Goal: Information Seeking & Learning: Learn about a topic

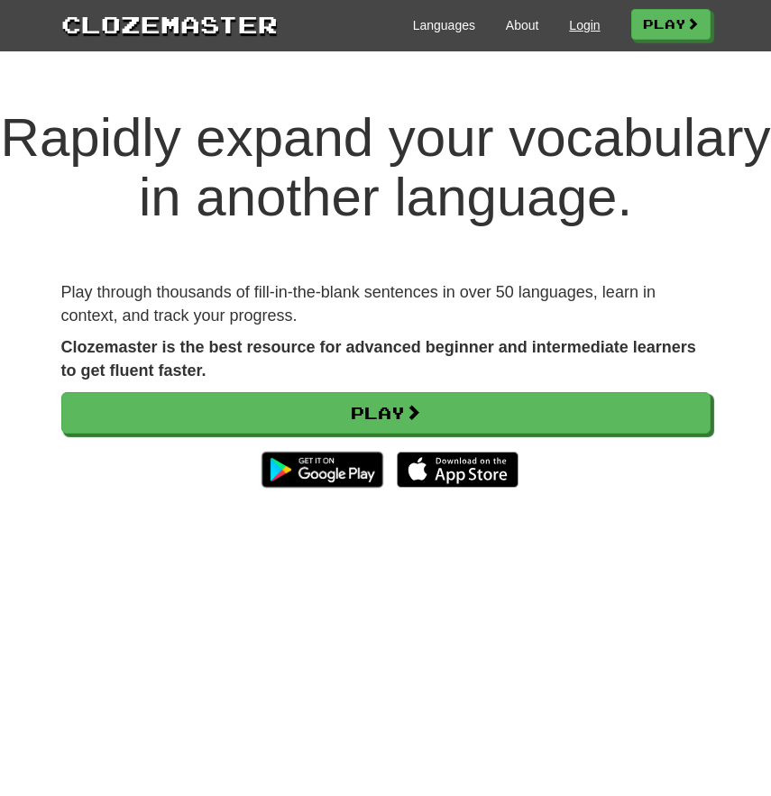
click at [576, 23] on link "Login" at bounding box center [584, 25] width 31 height 18
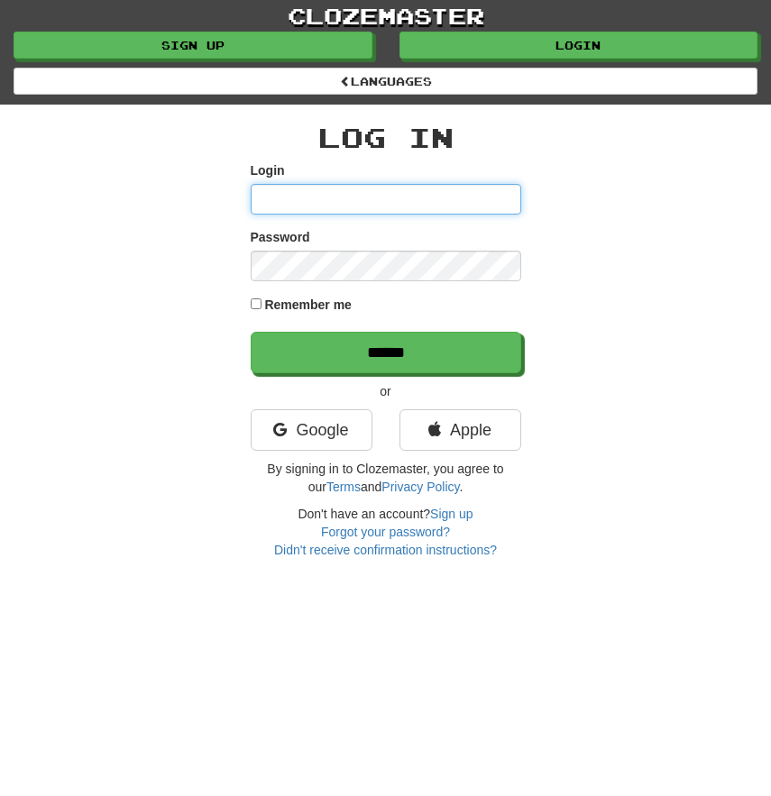
type input "*******"
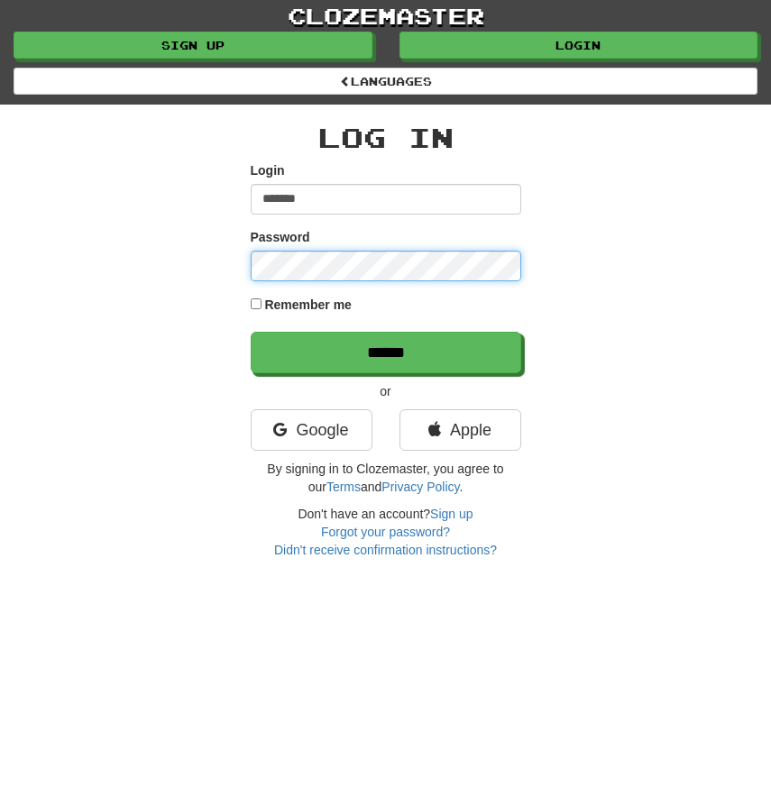
click at [385, 351] on input "******" at bounding box center [386, 352] width 270 height 41
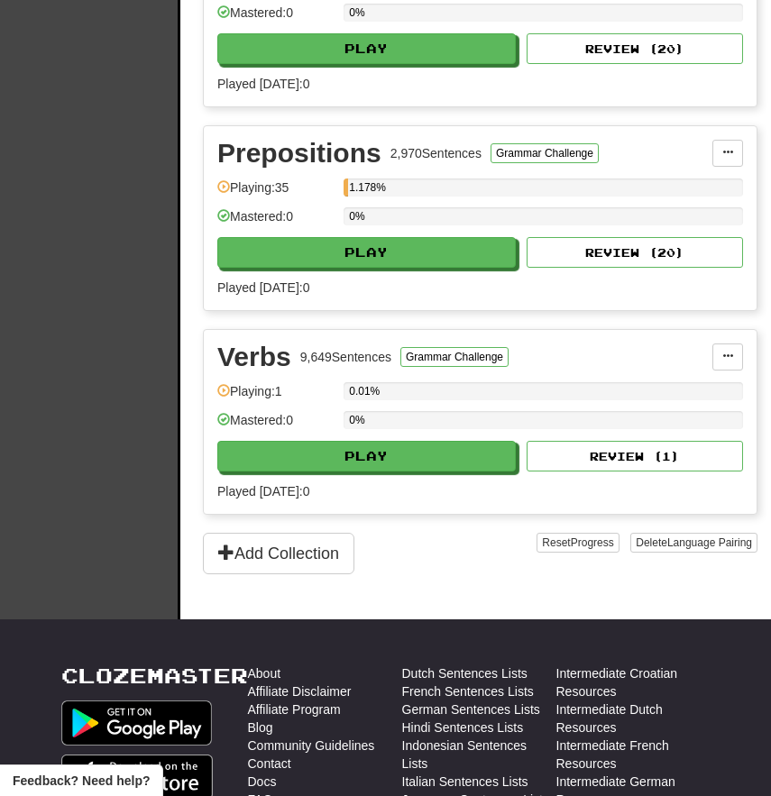
scroll to position [1381, 0]
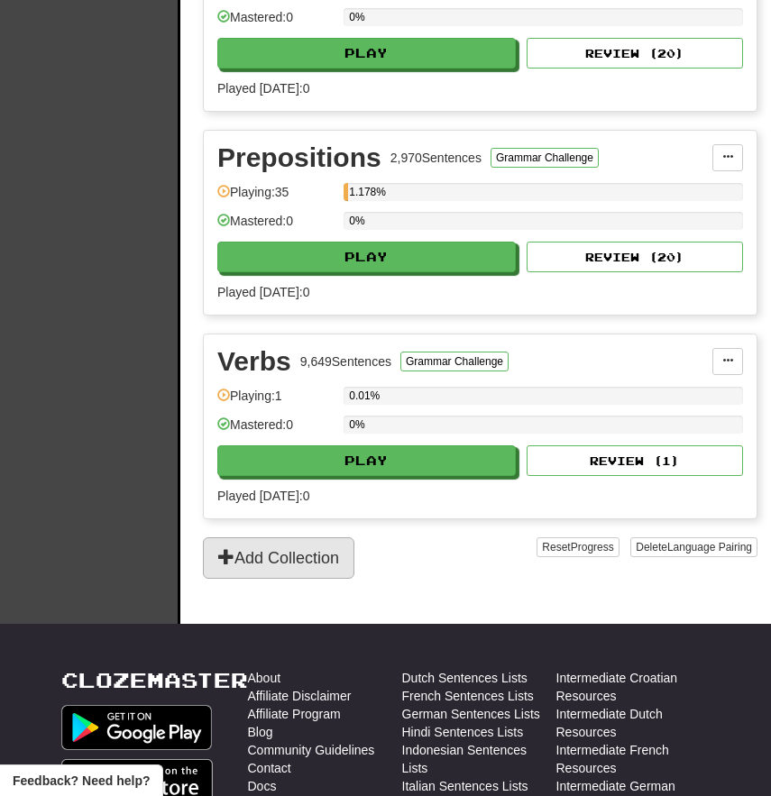
click at [269, 552] on button "Add Collection" at bounding box center [278, 557] width 151 height 41
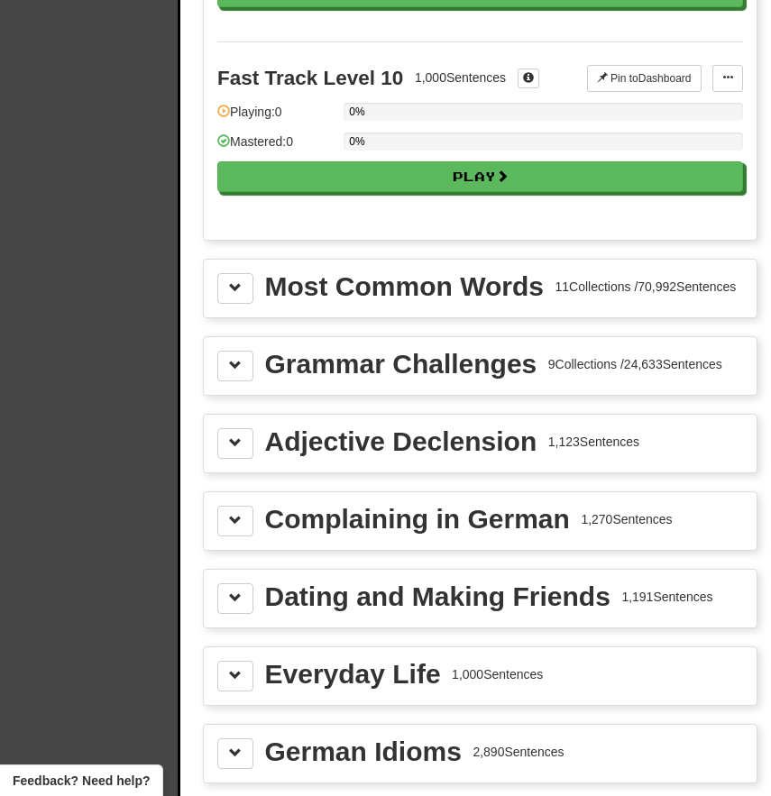
scroll to position [1884, 0]
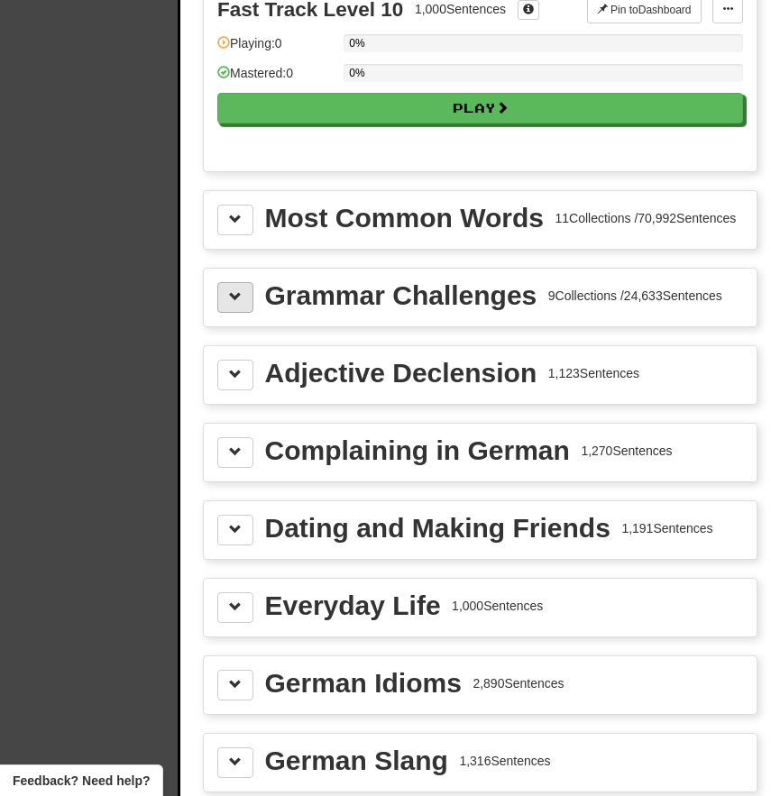
click at [248, 313] on button at bounding box center [235, 297] width 36 height 31
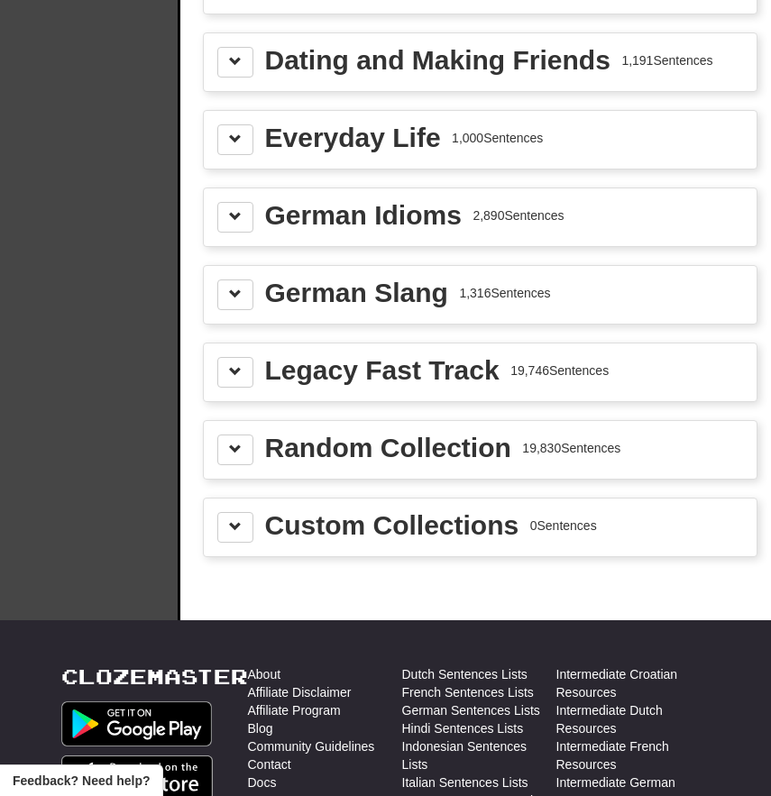
scroll to position [4175, 0]
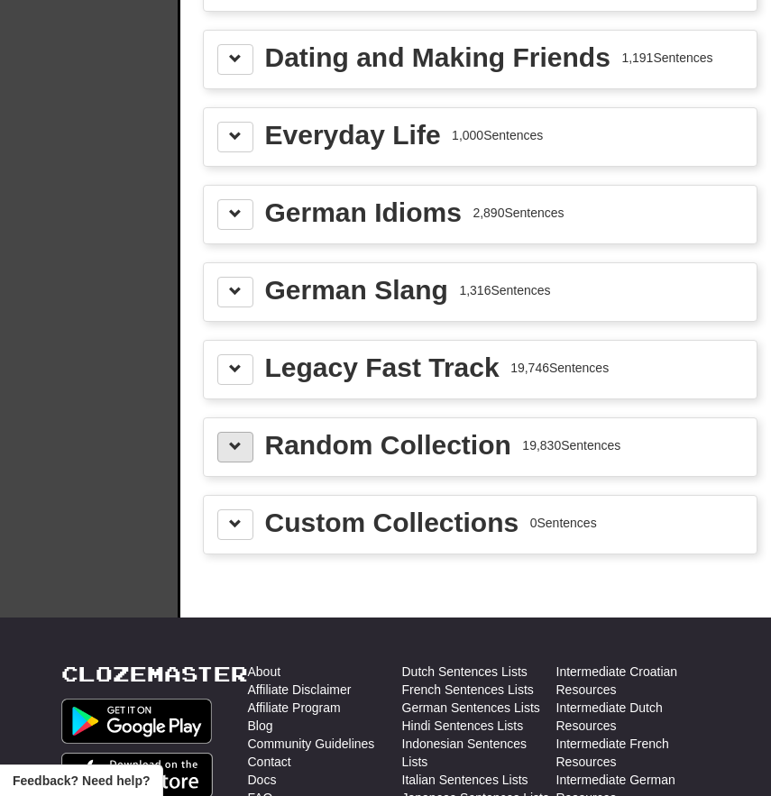
click at [233, 462] on button at bounding box center [235, 447] width 36 height 31
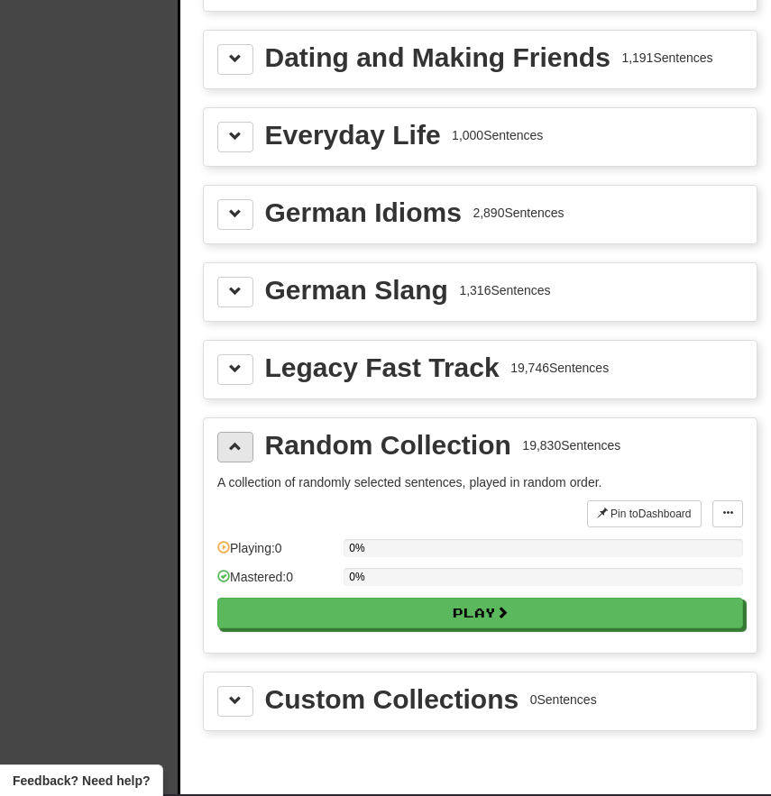
click at [233, 462] on button at bounding box center [235, 447] width 36 height 31
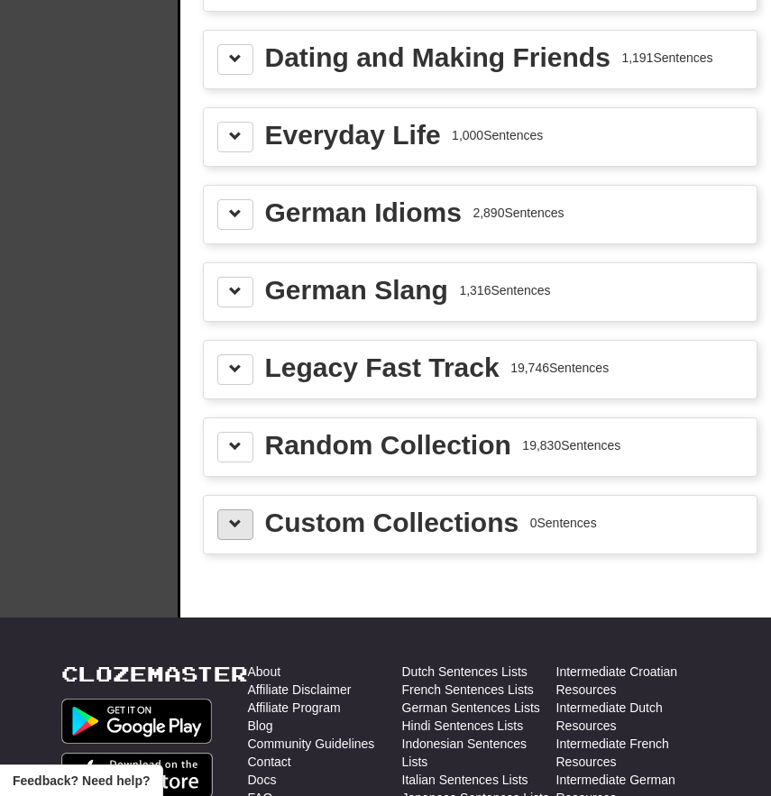
click at [235, 530] on span at bounding box center [235, 523] width 13 height 13
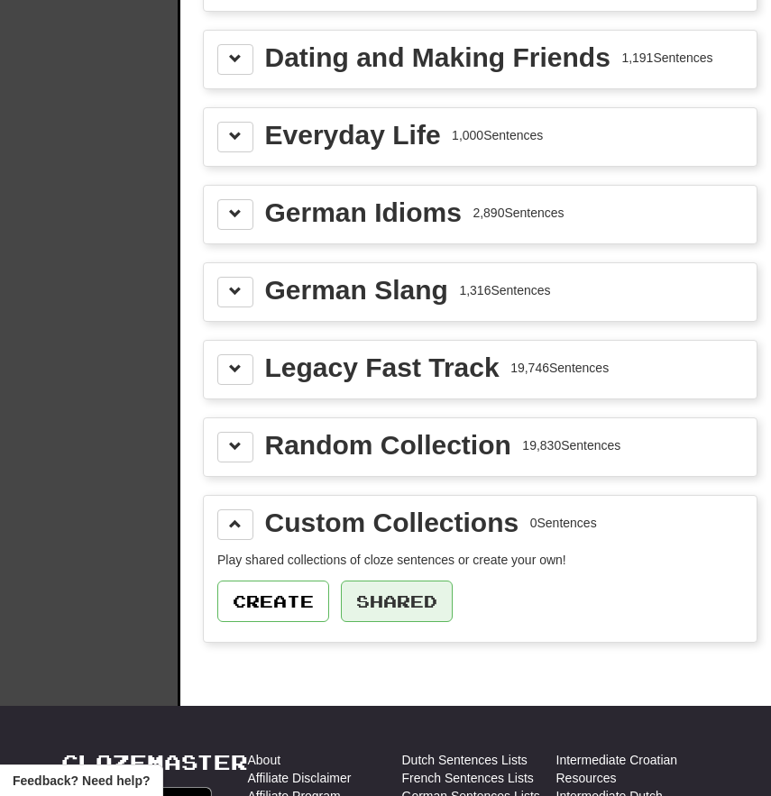
click at [404, 622] on button "Shared" at bounding box center [397, 600] width 112 height 41
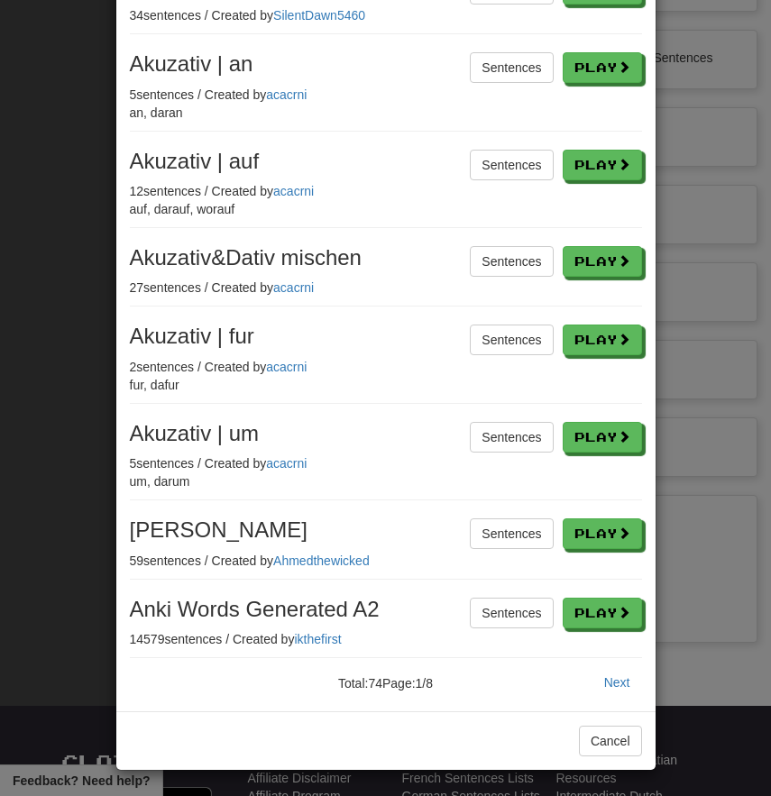
scroll to position [287, 0]
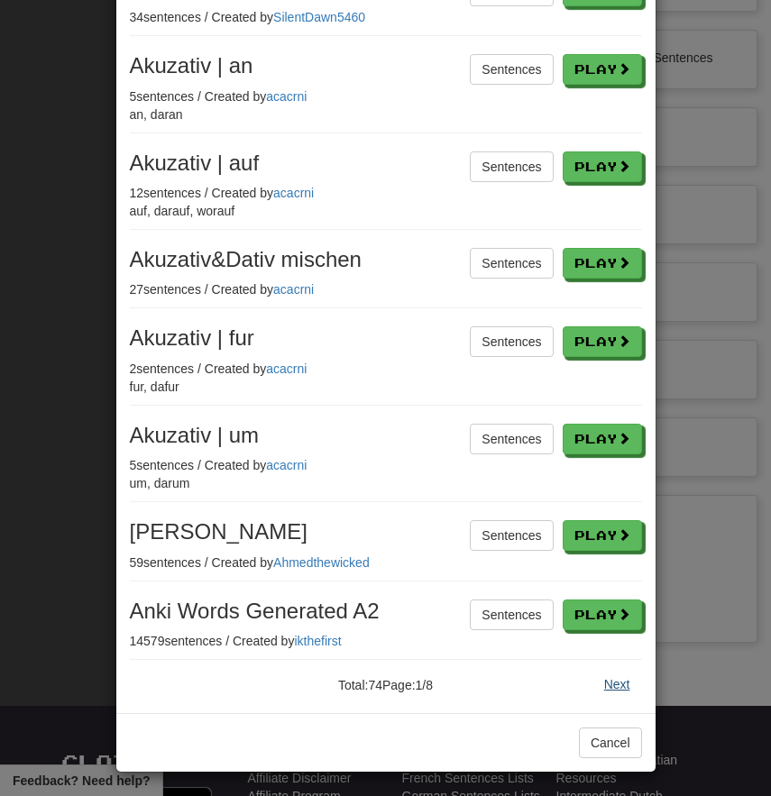
click at [615, 676] on button "Next" at bounding box center [617, 684] width 50 height 31
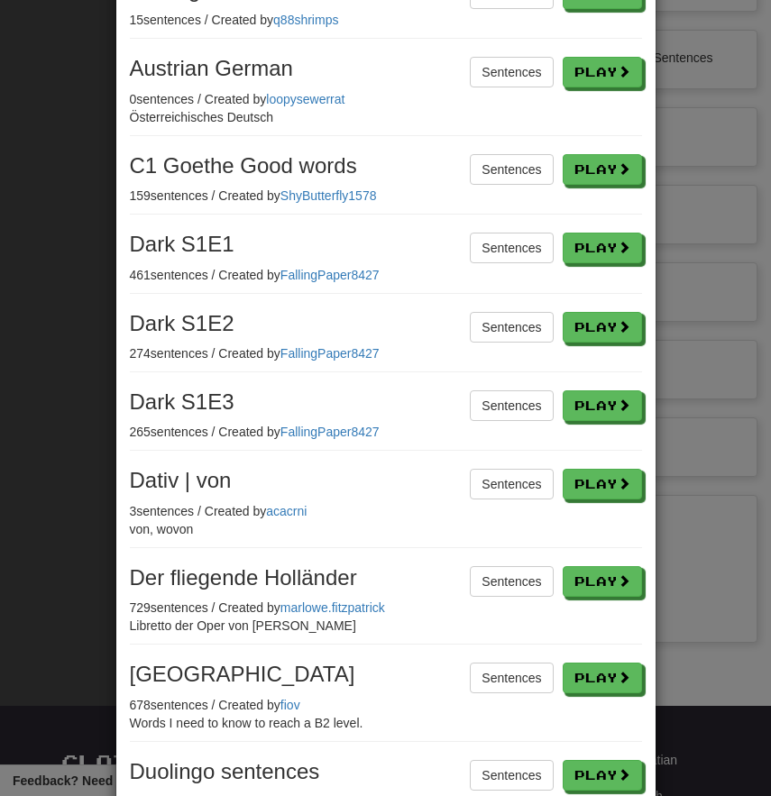
scroll to position [0, 0]
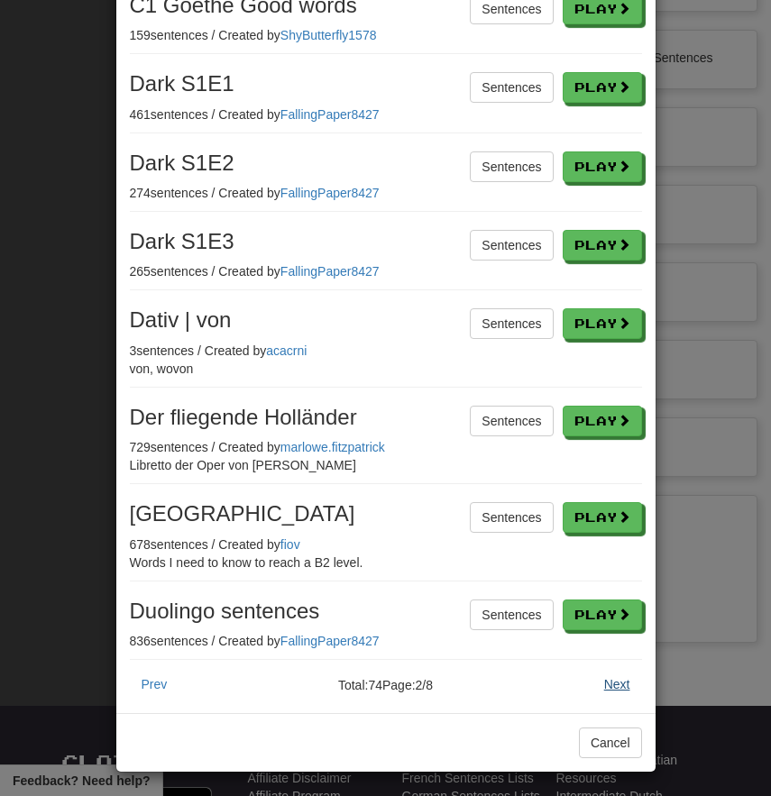
click at [623, 684] on button "Next" at bounding box center [617, 684] width 50 height 31
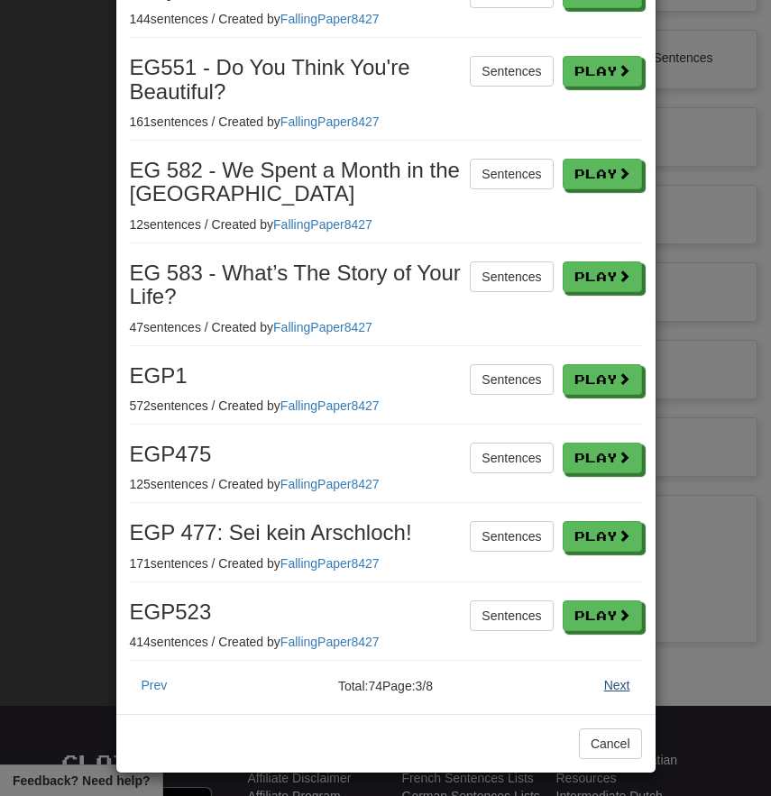
click at [622, 685] on button "Next" at bounding box center [617, 685] width 50 height 31
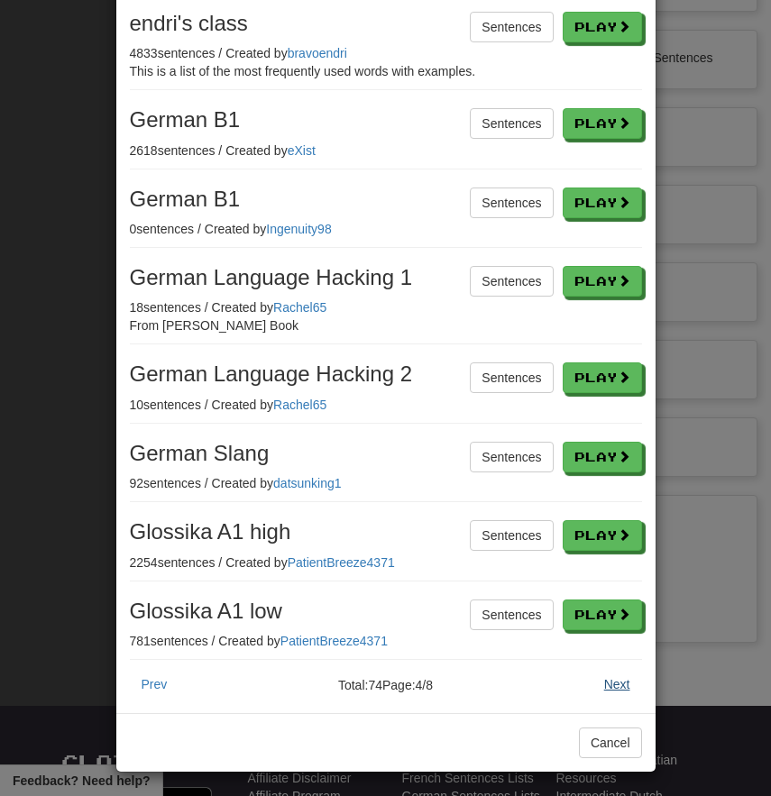
click at [622, 685] on button "Next" at bounding box center [617, 684] width 50 height 31
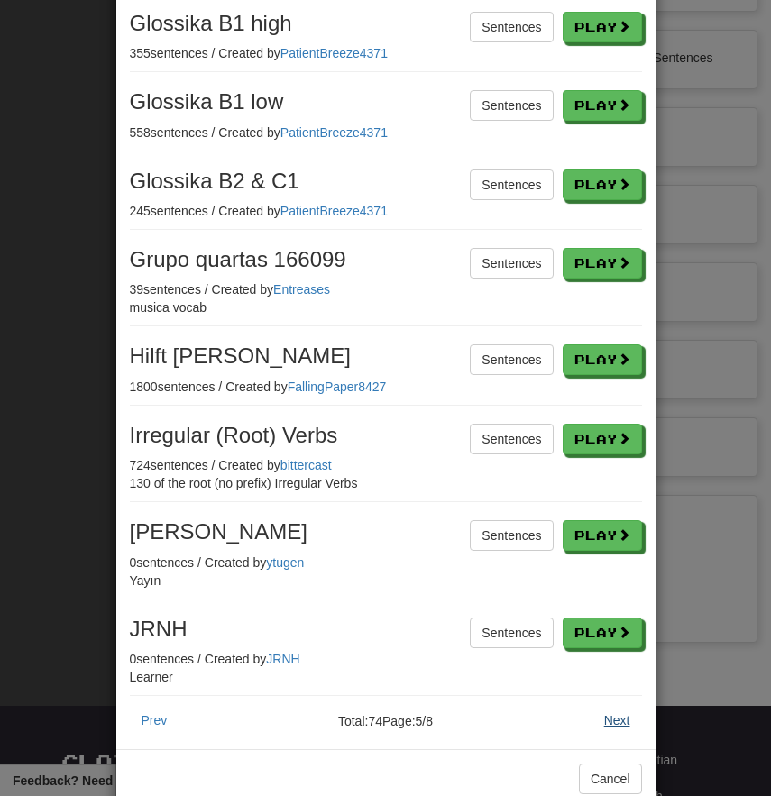
click at [614, 716] on button "Next" at bounding box center [617, 720] width 50 height 31
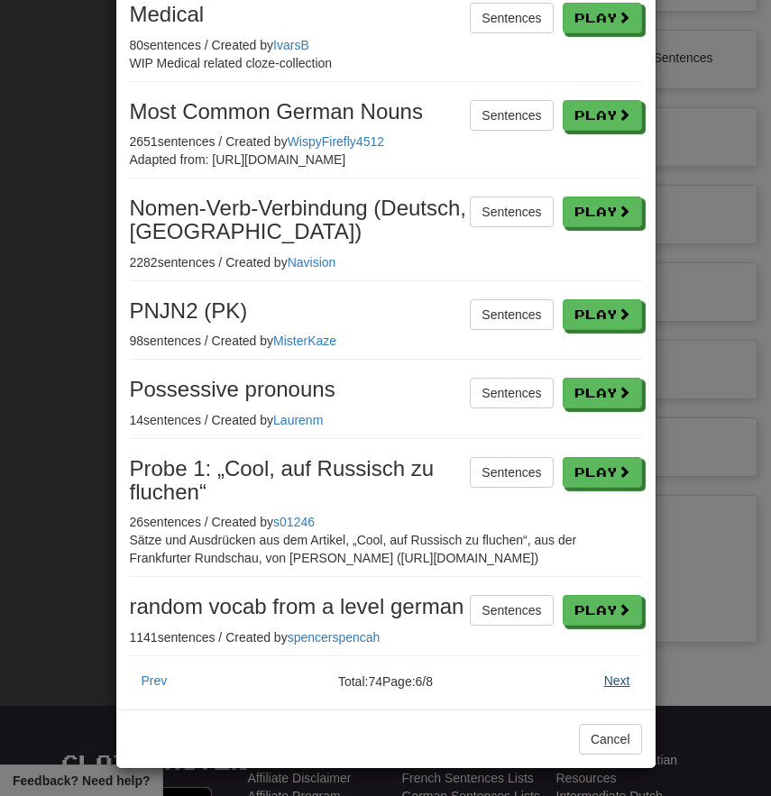
click at [609, 673] on button "Next" at bounding box center [617, 680] width 50 height 31
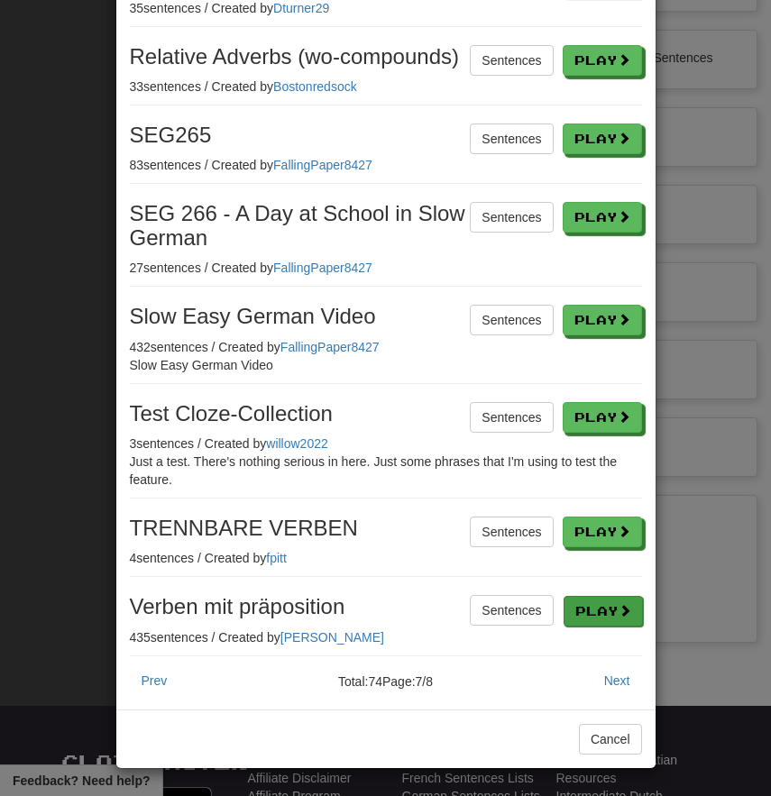
scroll to position [340, 0]
click at [607, 674] on button "Next" at bounding box center [617, 680] width 50 height 31
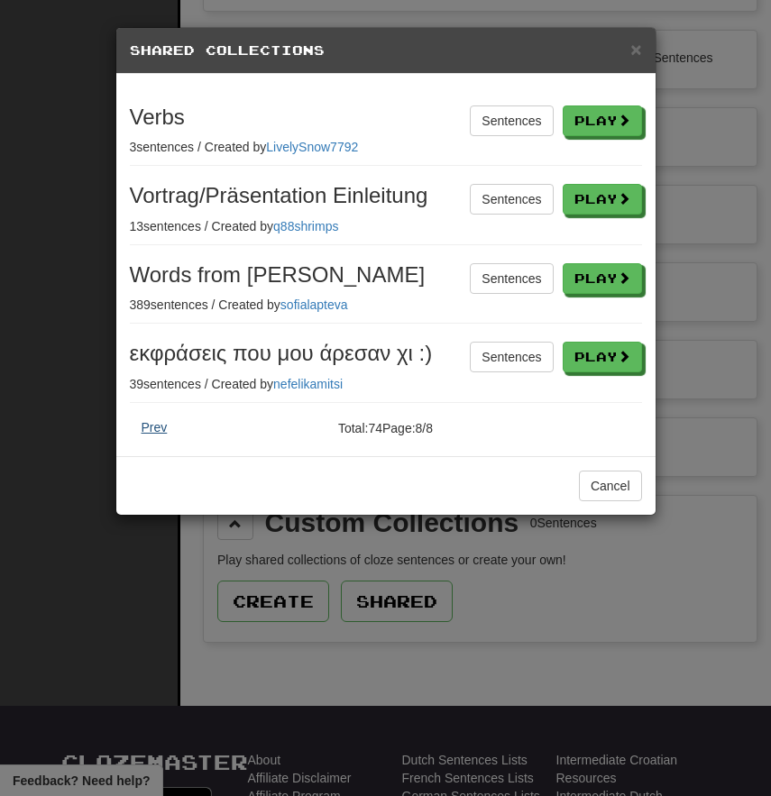
click at [148, 423] on button "Prev" at bounding box center [155, 427] width 50 height 31
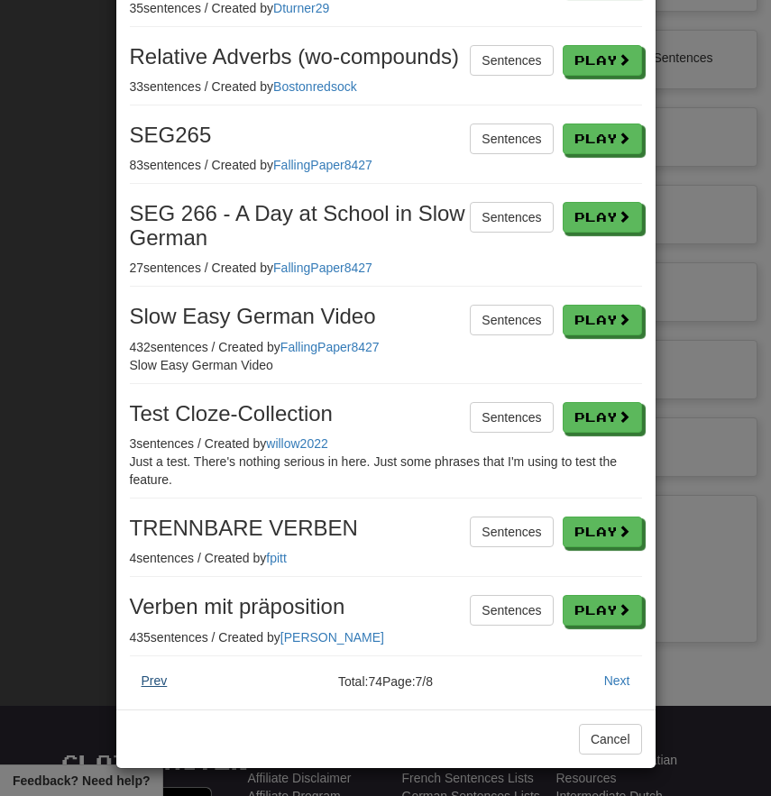
scroll to position [340, 0]
click at [159, 683] on button "Prev" at bounding box center [155, 680] width 50 height 31
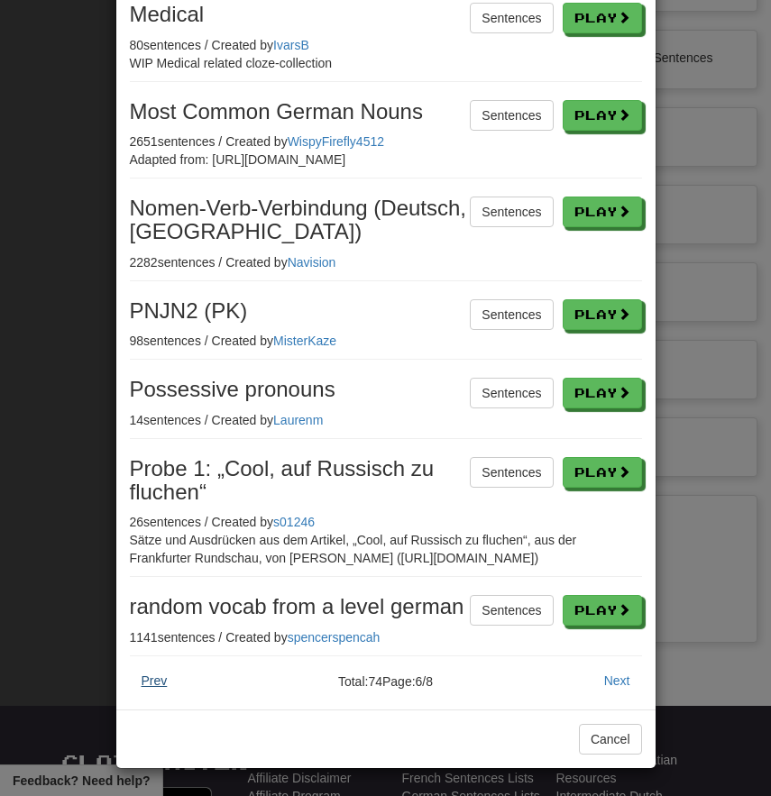
scroll to position [394, 0]
click at [147, 681] on button "Prev" at bounding box center [155, 680] width 50 height 31
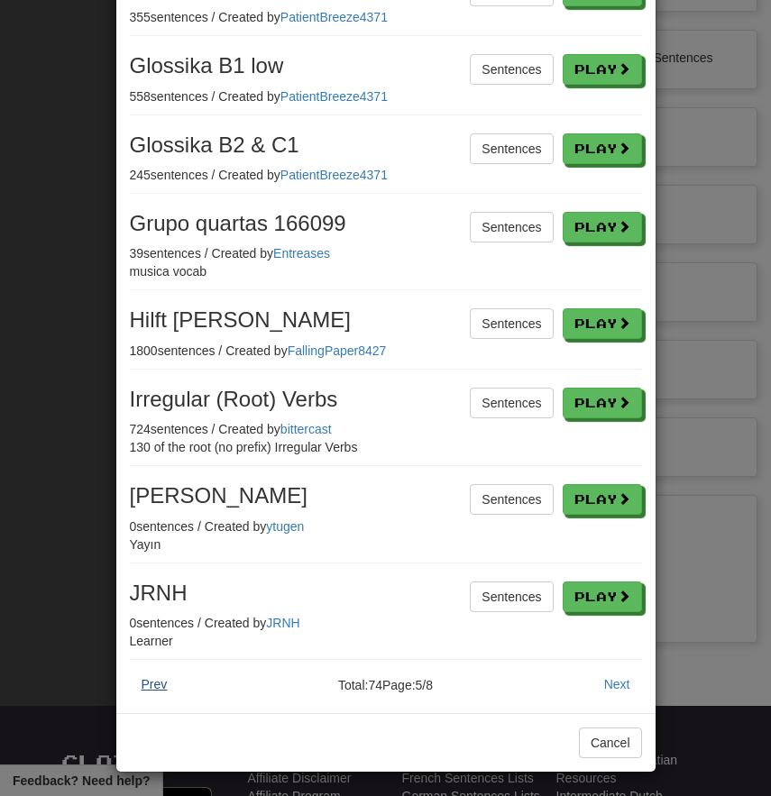
click at [147, 681] on button "Prev" at bounding box center [155, 684] width 50 height 31
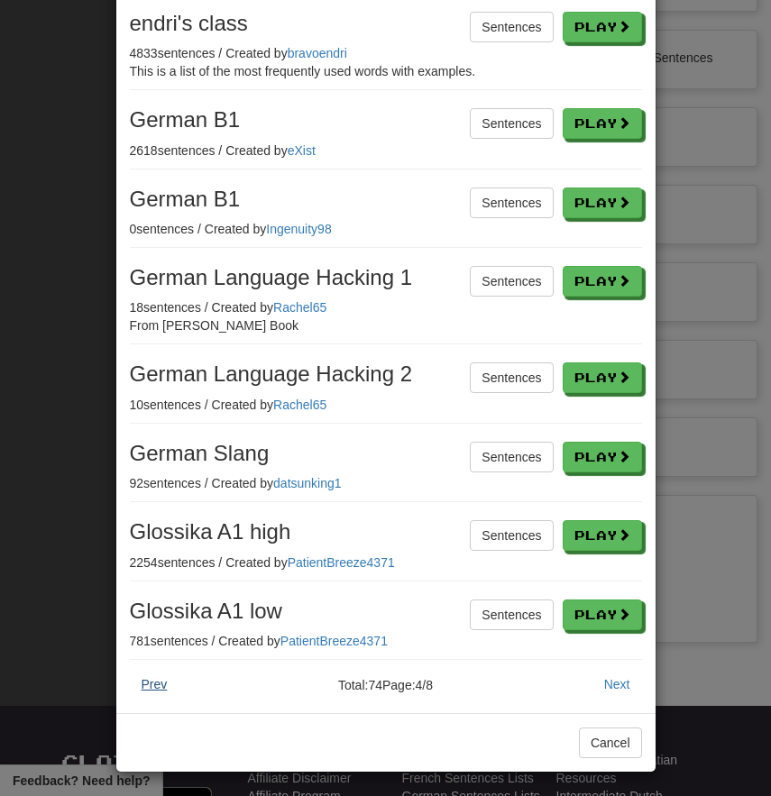
click at [148, 681] on button "Prev" at bounding box center [155, 684] width 50 height 31
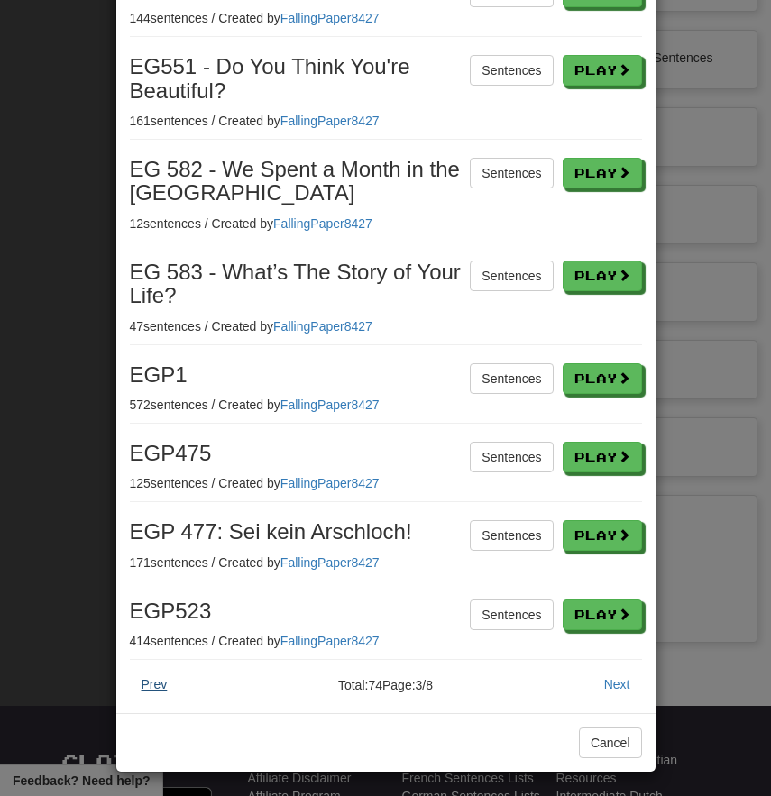
scroll to position [286, 0]
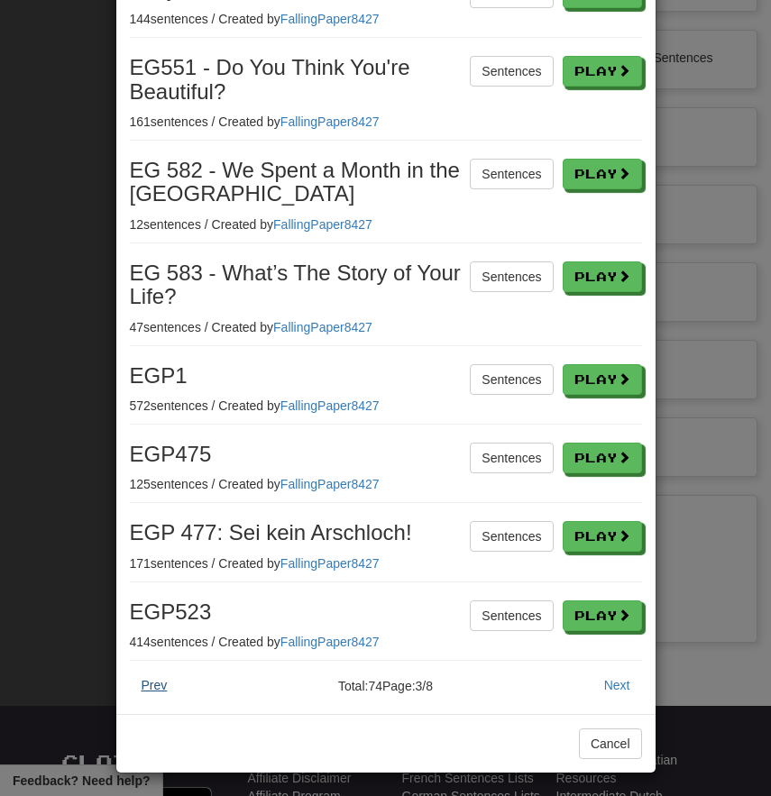
click at [152, 679] on button "Prev" at bounding box center [155, 685] width 50 height 31
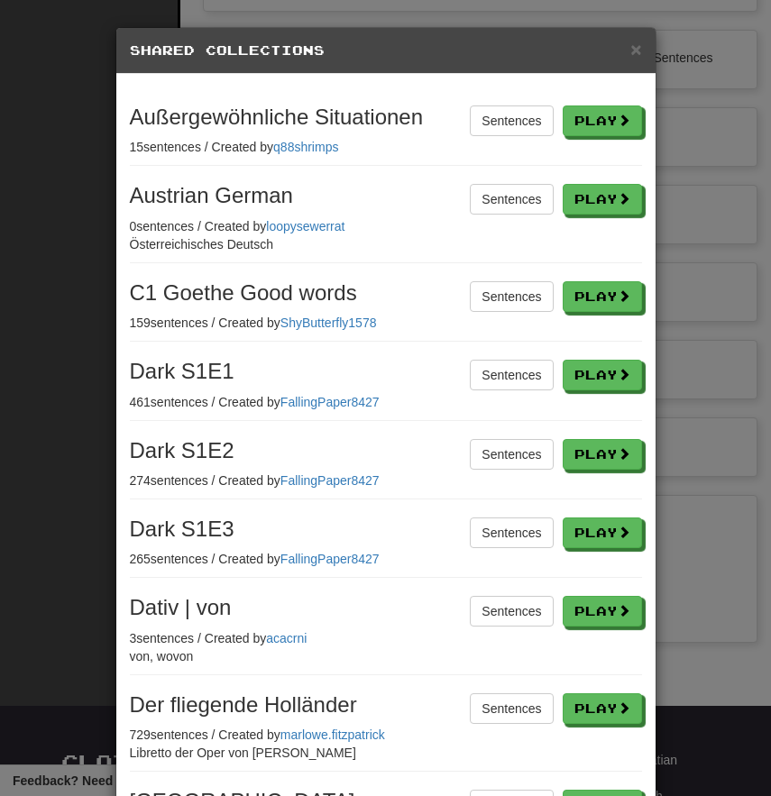
scroll to position [0, 0]
click at [270, 370] on h3 "Dark S1E1" at bounding box center [386, 371] width 512 height 23
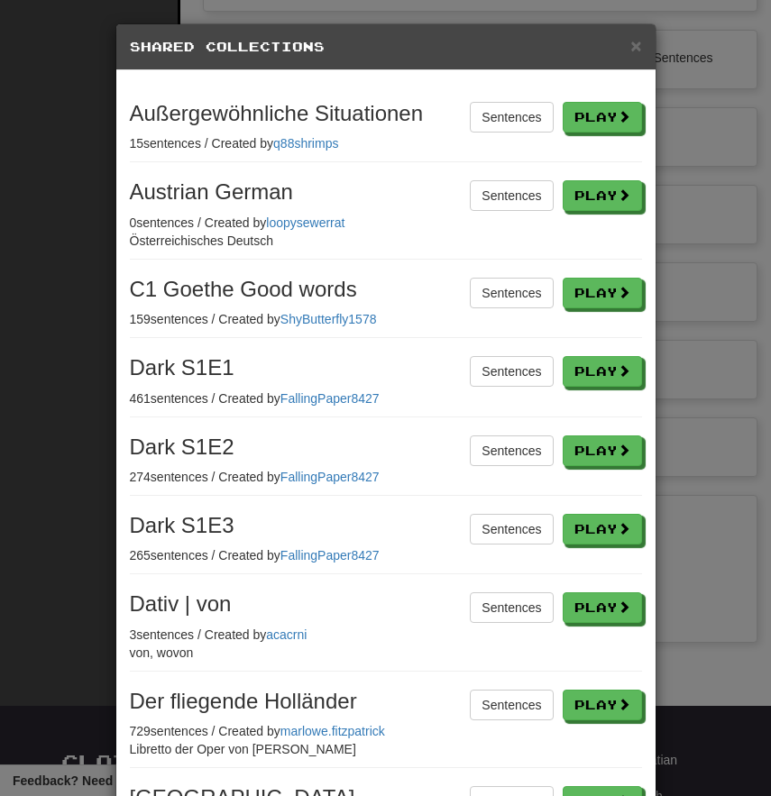
scroll to position [2, 0]
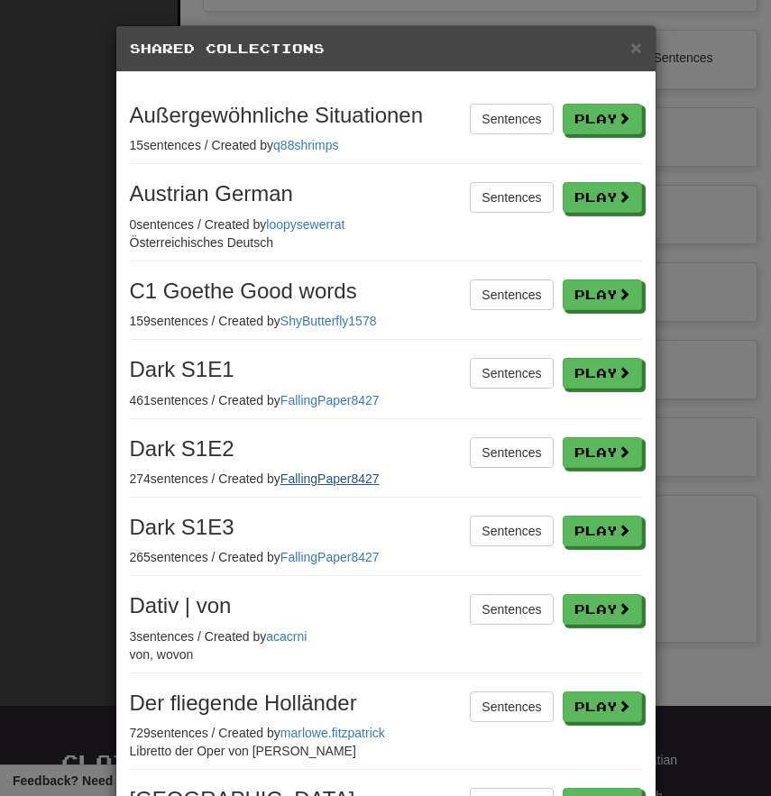
click at [350, 475] on link "FallingPaper8427" at bounding box center [329, 478] width 99 height 14
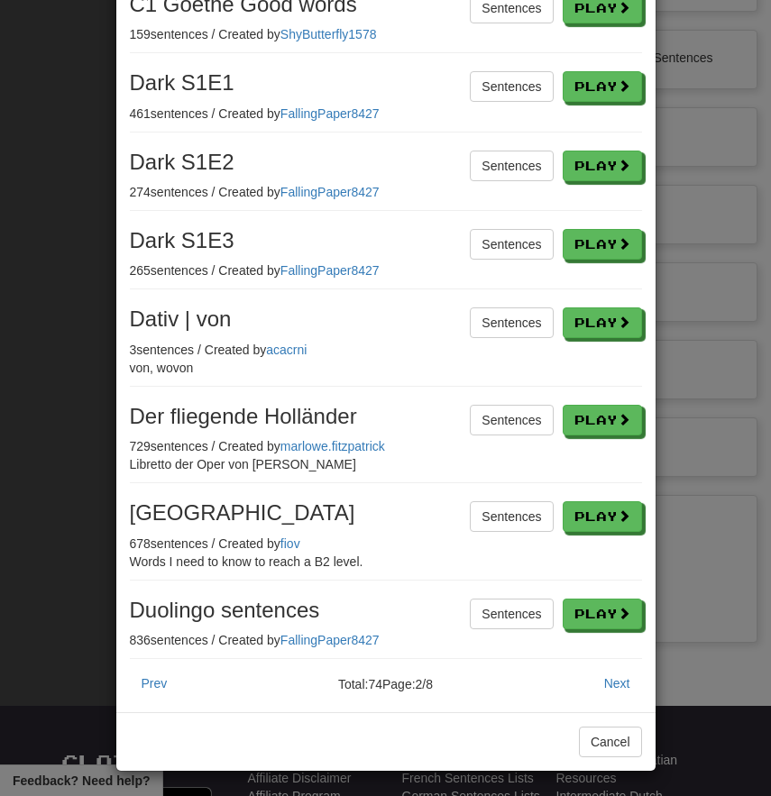
scroll to position [287, 0]
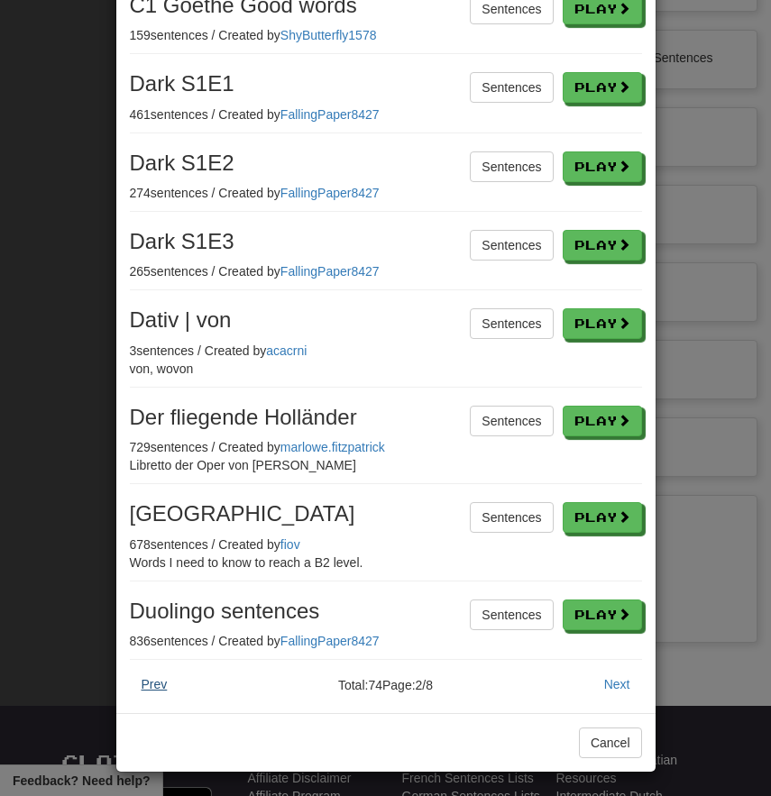
click at [161, 686] on button "Prev" at bounding box center [155, 684] width 50 height 31
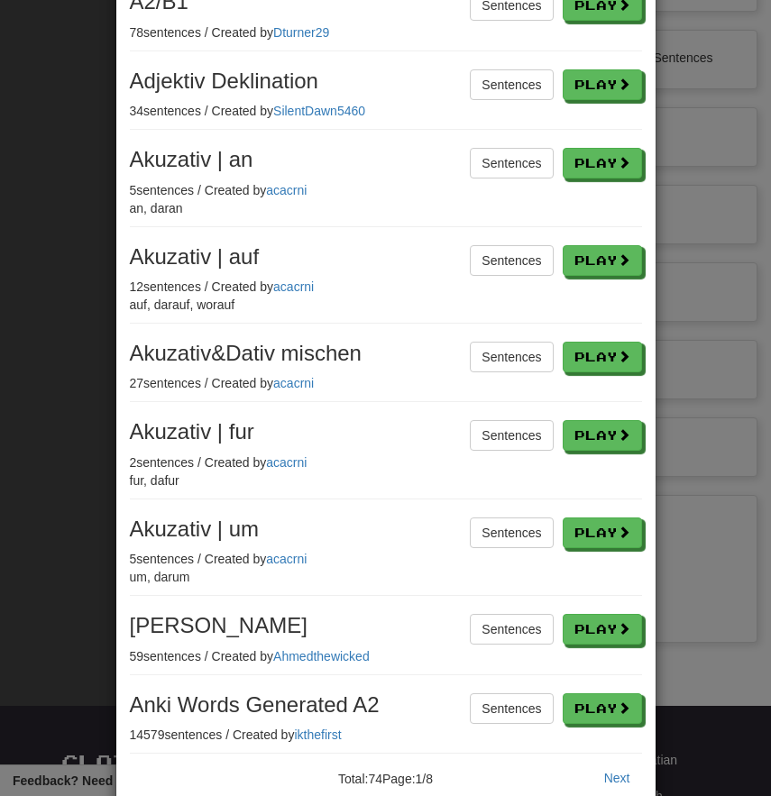
scroll to position [192, 0]
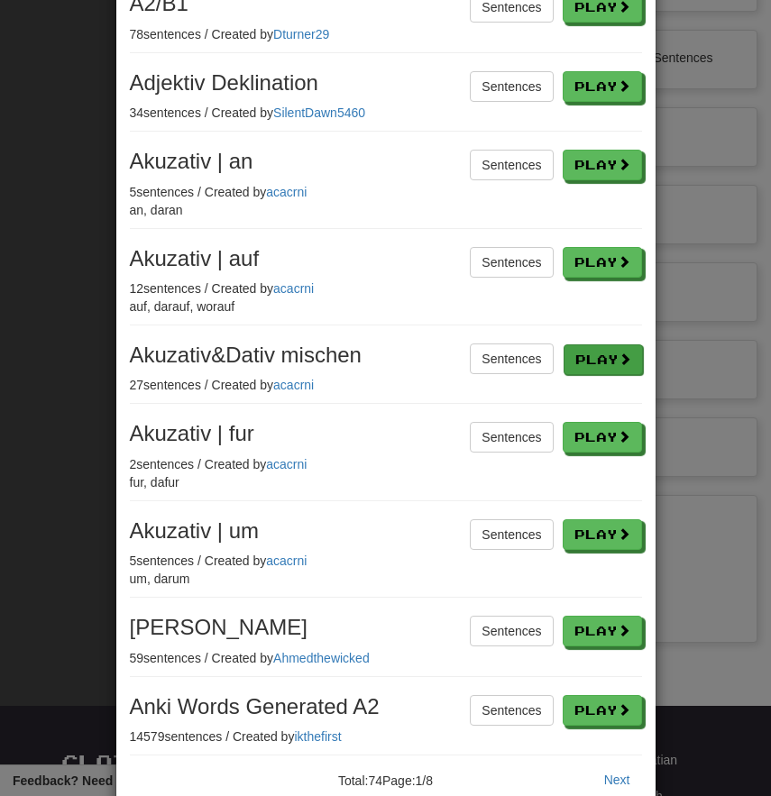
click at [613, 351] on button "Play" at bounding box center [602, 359] width 79 height 31
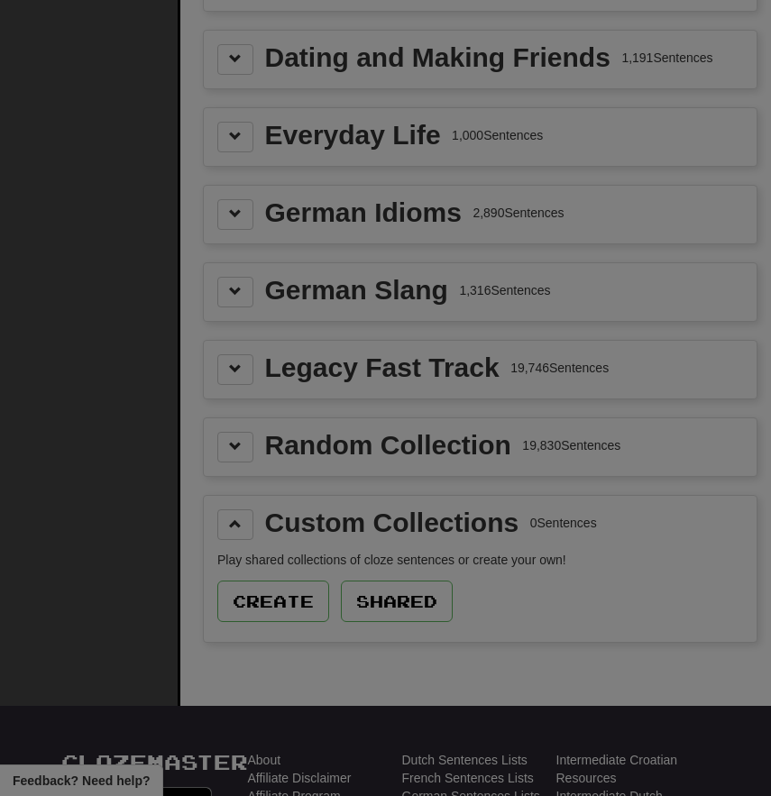
select select "**"
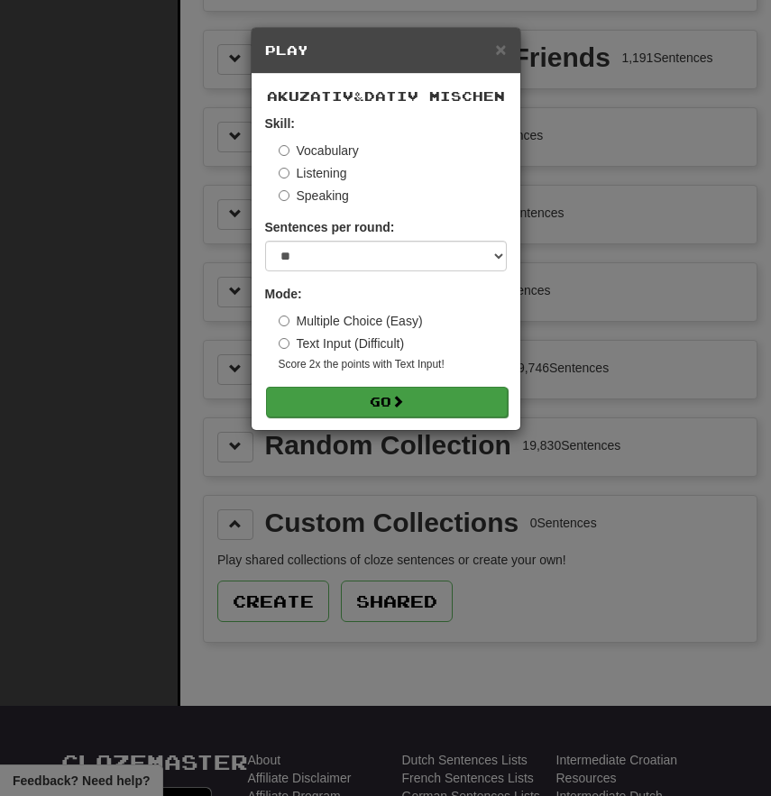
click at [402, 404] on span at bounding box center [397, 401] width 13 height 13
